Goal: Communication & Community: Answer question/provide support

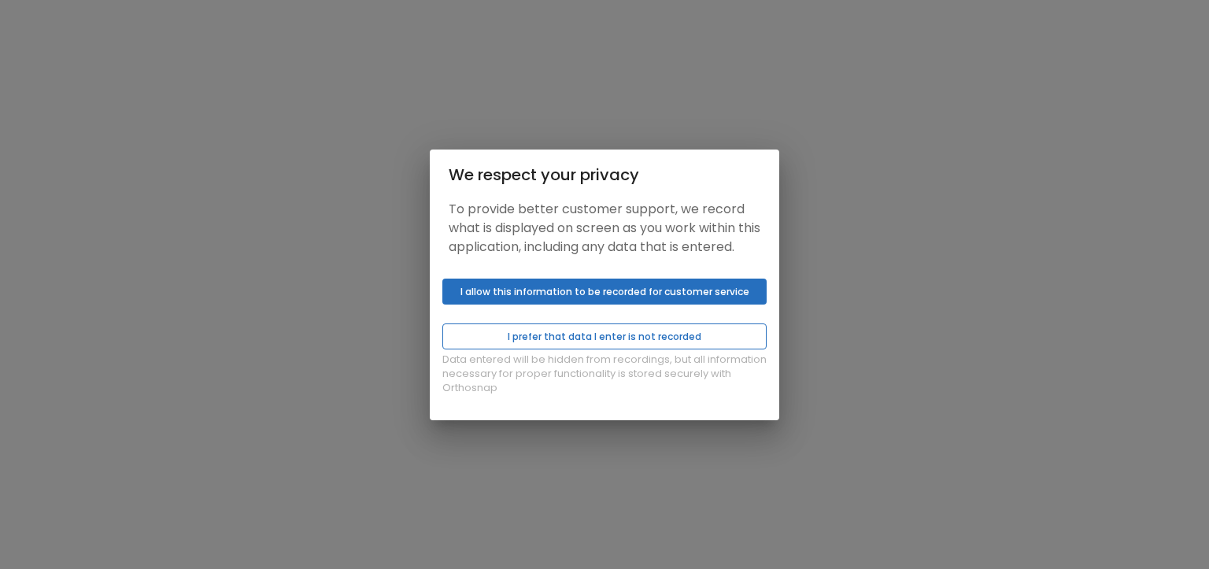
click at [593, 344] on button "I prefer that data I enter is not recorded" at bounding box center [604, 336] width 324 height 26
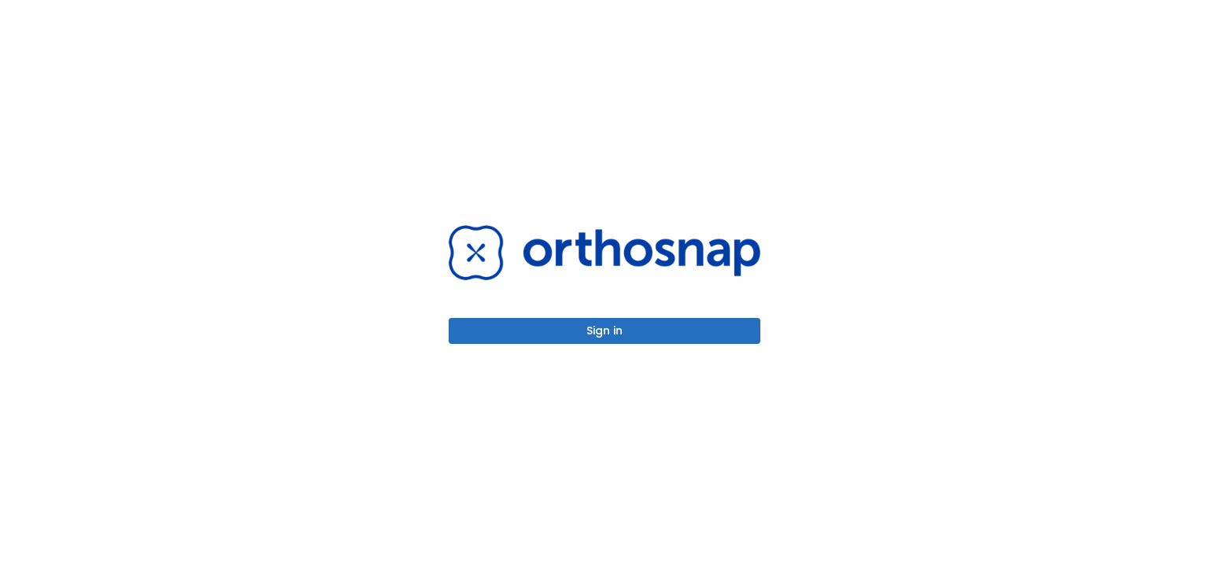
click at [596, 335] on button "Sign in" at bounding box center [605, 331] width 312 height 26
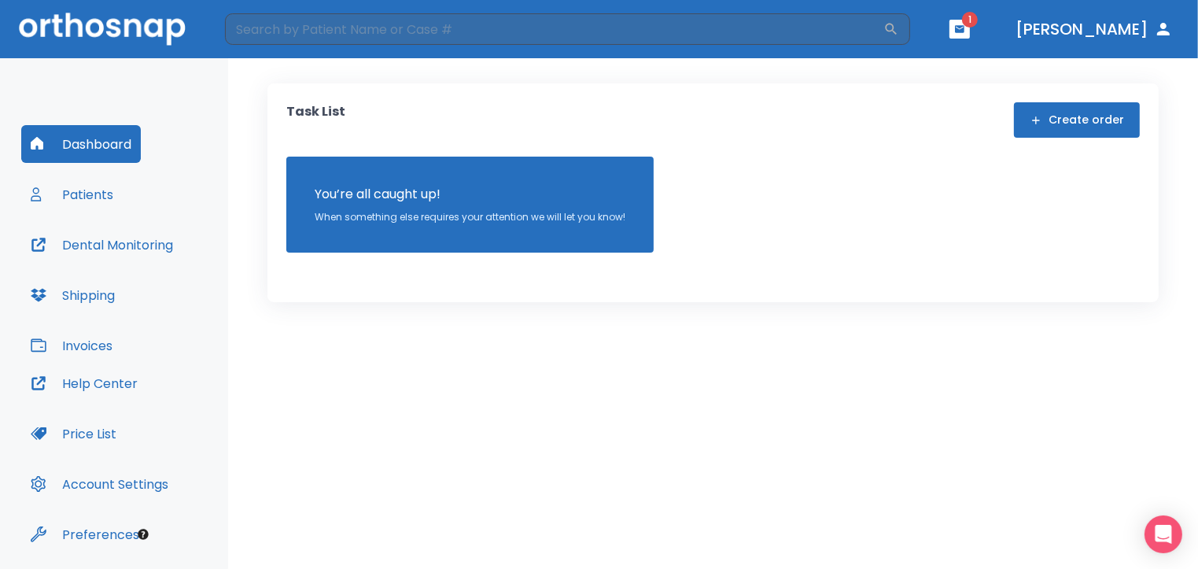
click at [970, 29] on button "button" at bounding box center [960, 29] width 20 height 19
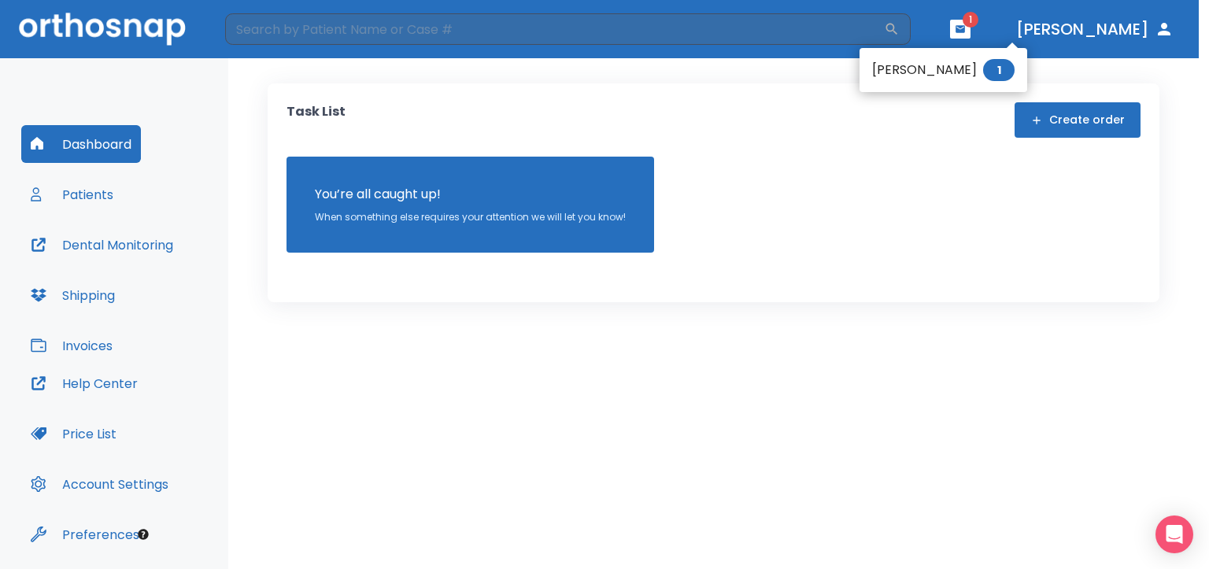
click at [910, 68] on li "[PERSON_NAME] 1" at bounding box center [943, 69] width 168 height 31
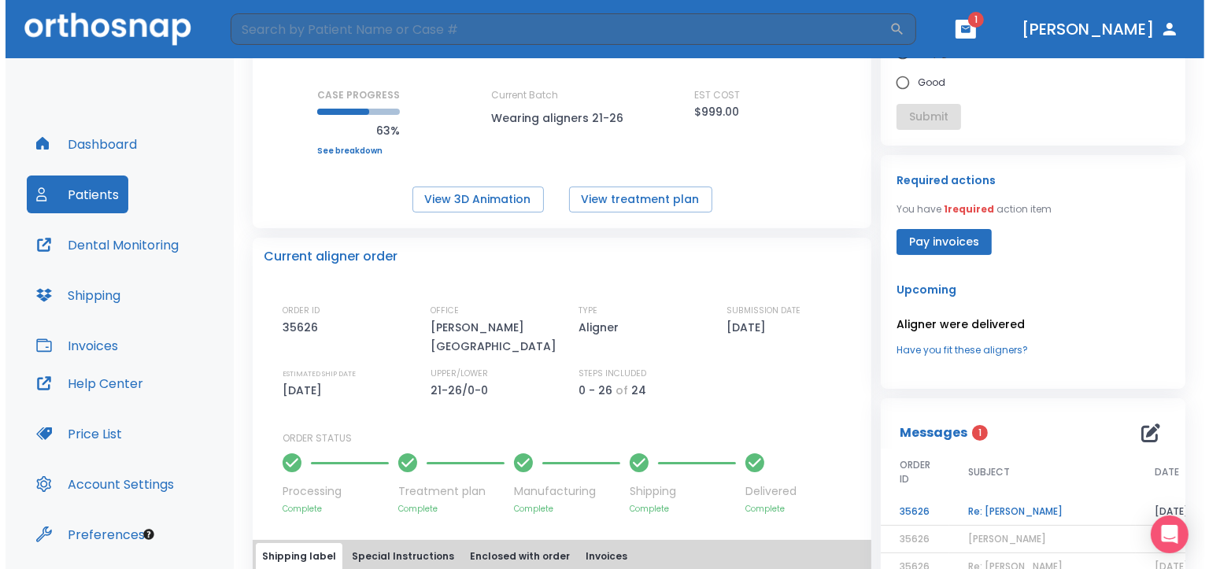
scroll to position [219, 0]
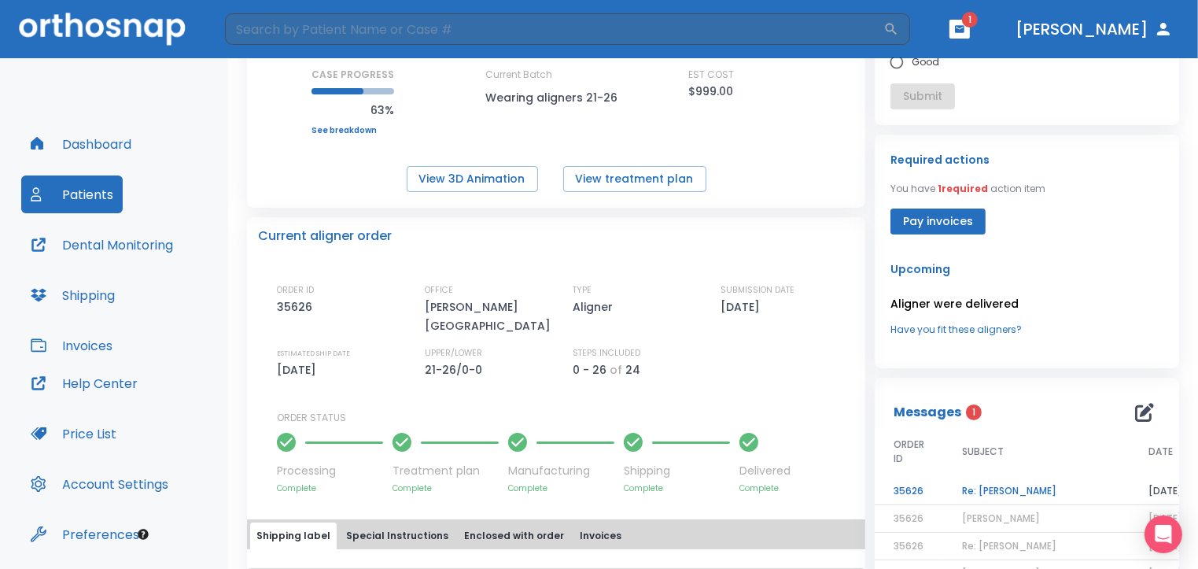
click at [999, 489] on td "Re: [PERSON_NAME]" at bounding box center [1036, 492] width 186 height 28
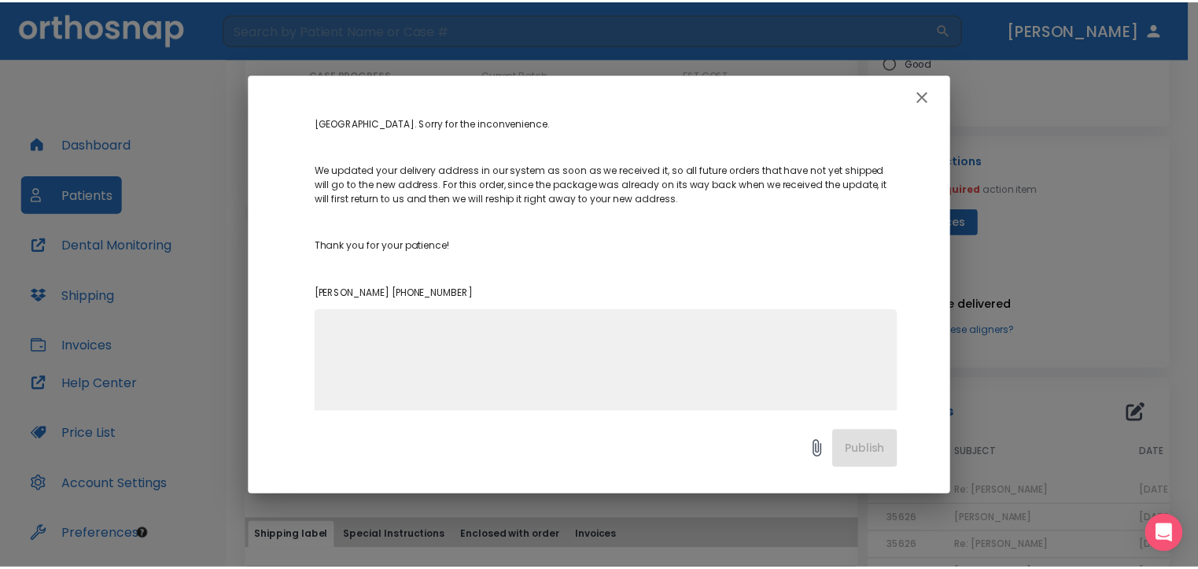
scroll to position [240, 0]
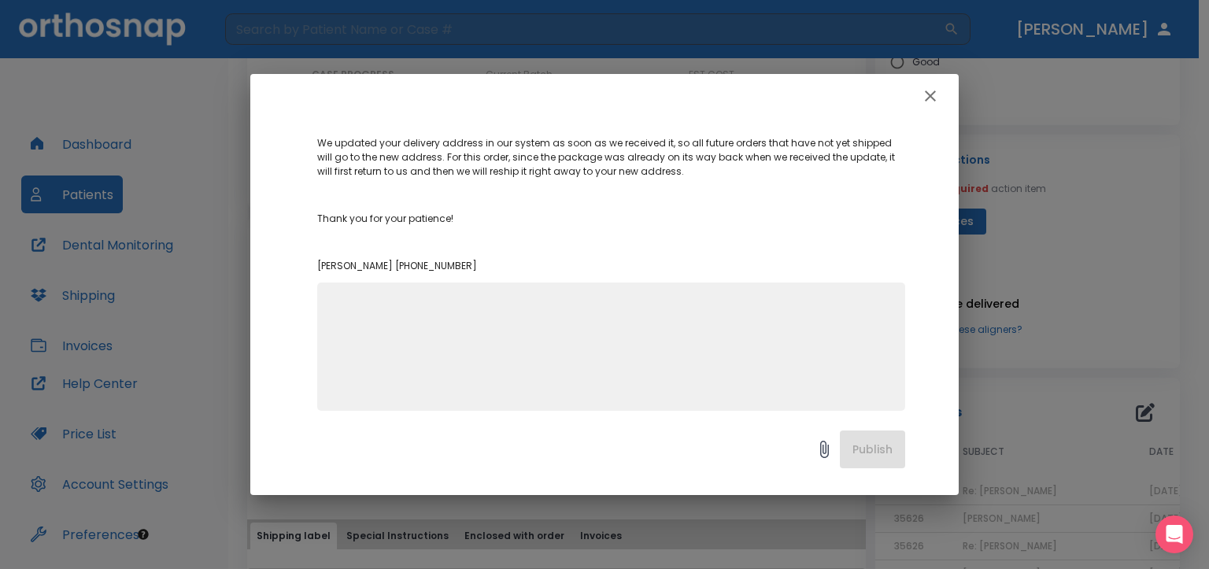
click at [337, 299] on textarea at bounding box center [611, 353] width 569 height 109
type textarea "Thank you."
click at [873, 452] on button "Publish" at bounding box center [872, 449] width 65 height 38
